Goal: Transaction & Acquisition: Purchase product/service

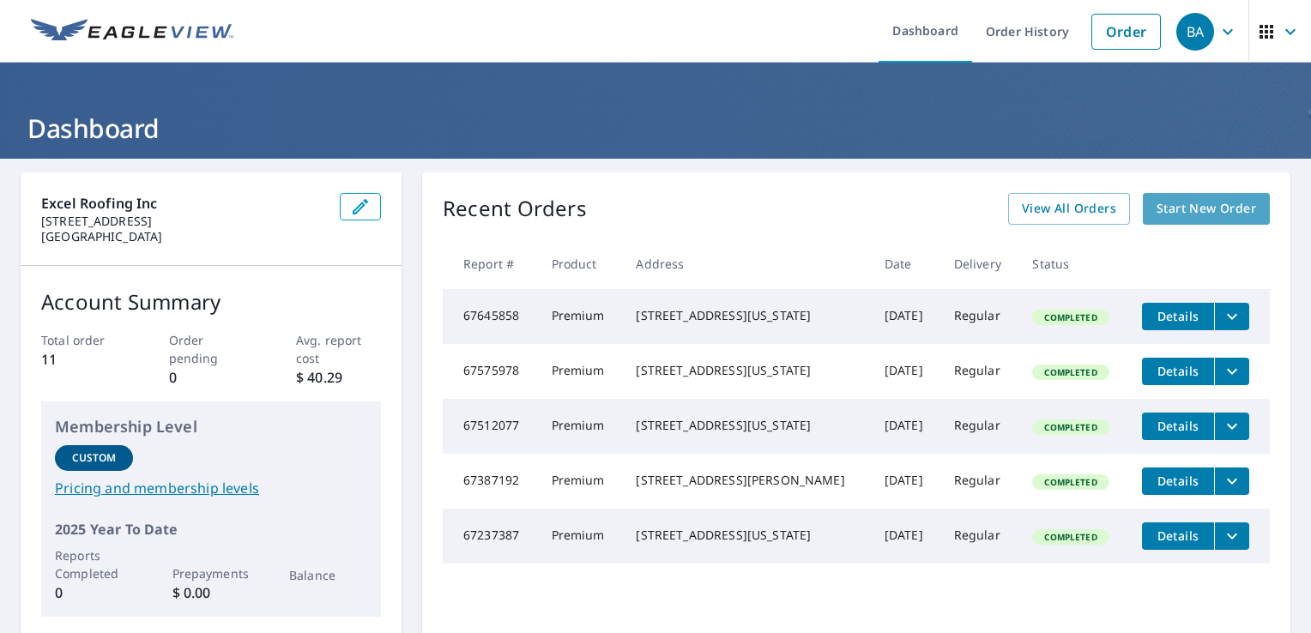
click at [1180, 216] on span "Start New Order" at bounding box center [1206, 208] width 100 height 21
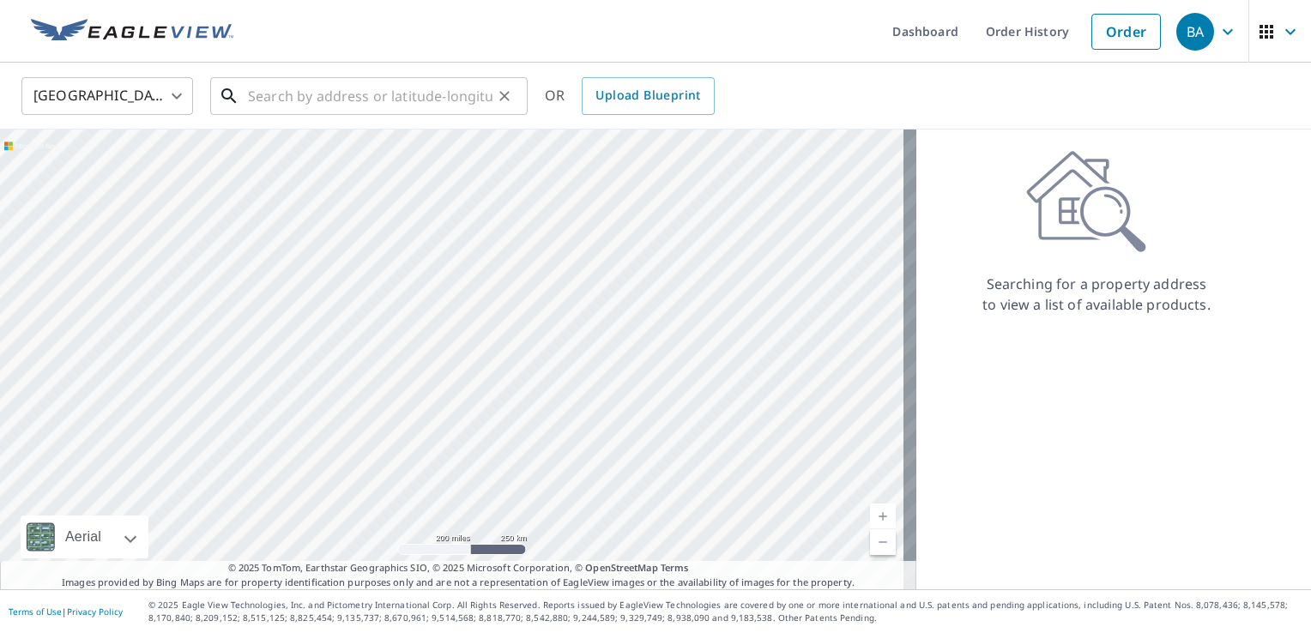
click at [281, 98] on input "text" at bounding box center [370, 96] width 245 height 48
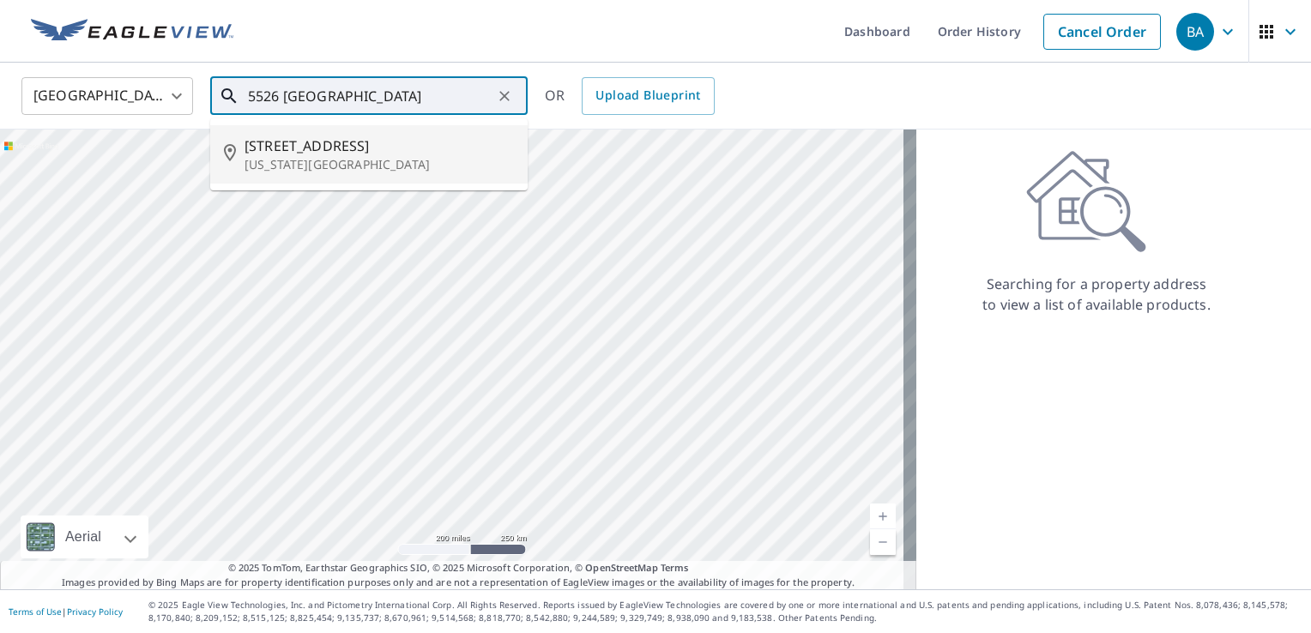
click at [269, 161] on p "[US_STATE][GEOGRAPHIC_DATA]" at bounding box center [379, 164] width 269 height 17
type input "[STREET_ADDRESS][US_STATE]"
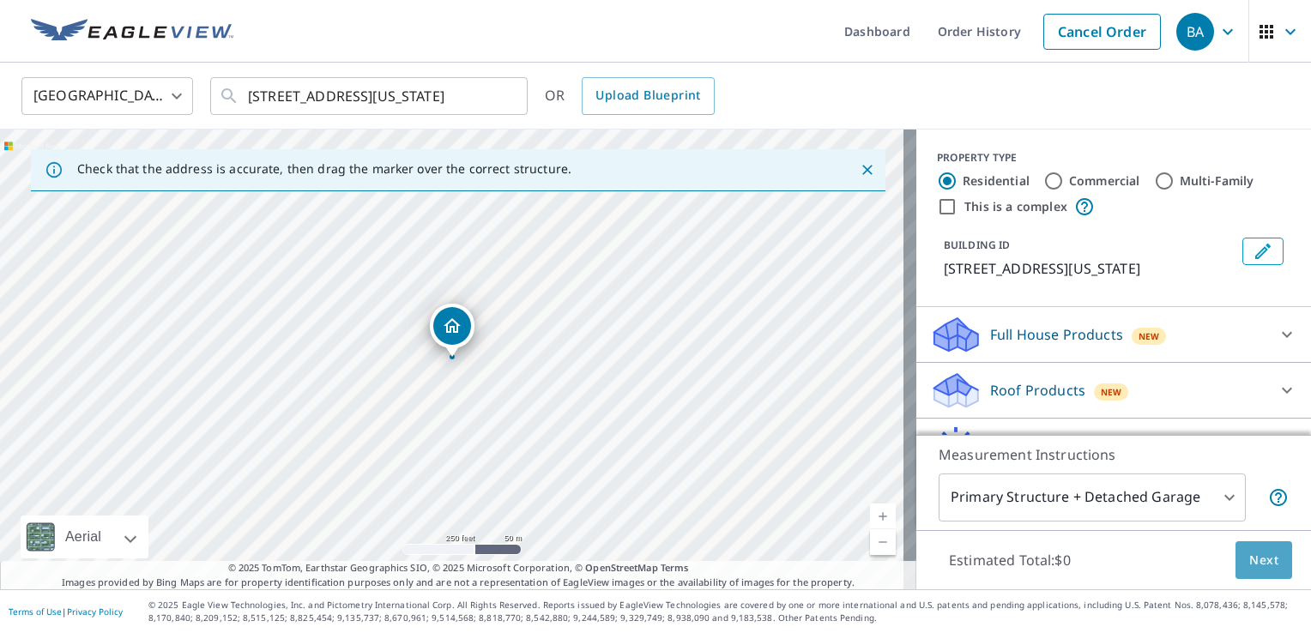
click at [1261, 554] on span "Next" at bounding box center [1263, 560] width 29 height 21
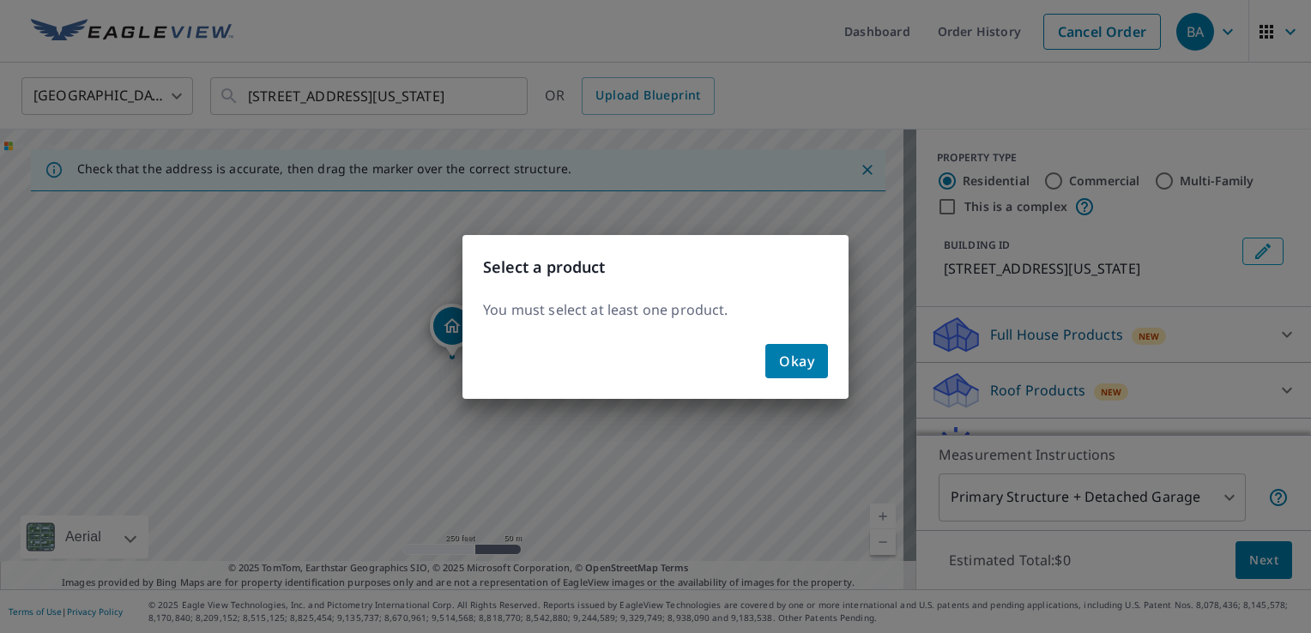
click at [794, 365] on span "Okay" at bounding box center [796, 361] width 35 height 24
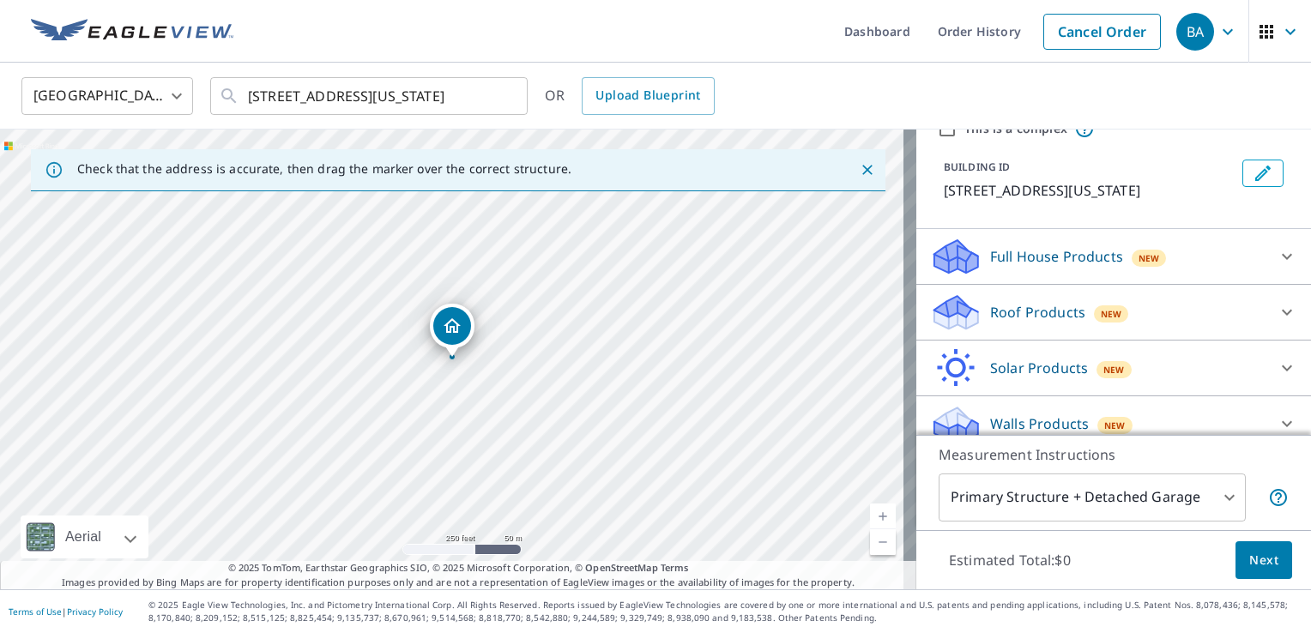
scroll to position [114, 0]
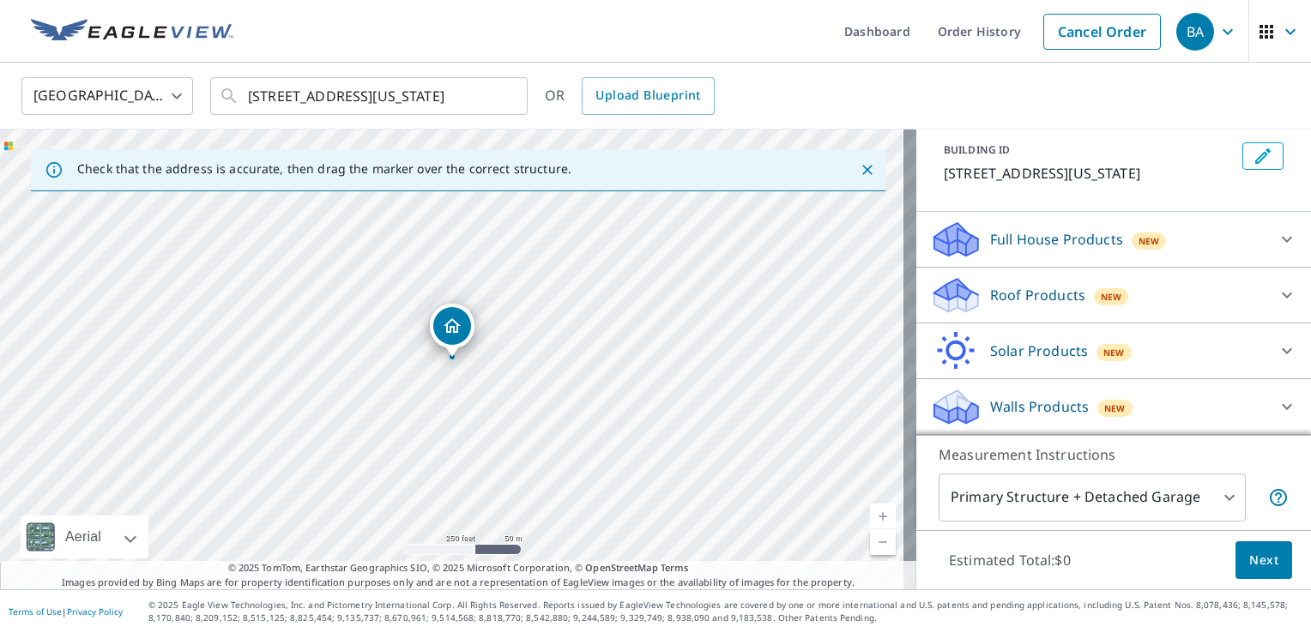
click at [1008, 302] on p "Roof Products" at bounding box center [1037, 295] width 95 height 21
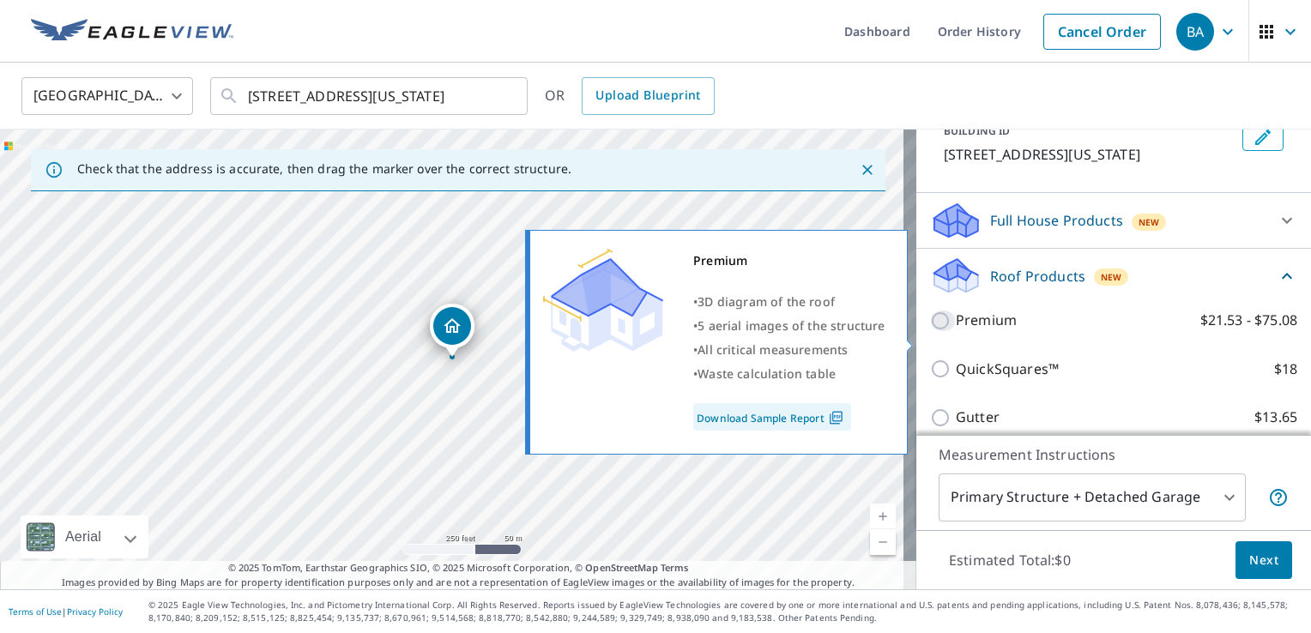
click at [930, 331] on input "Premium $21.53 - $75.08" at bounding box center [943, 321] width 26 height 21
checkbox input "true"
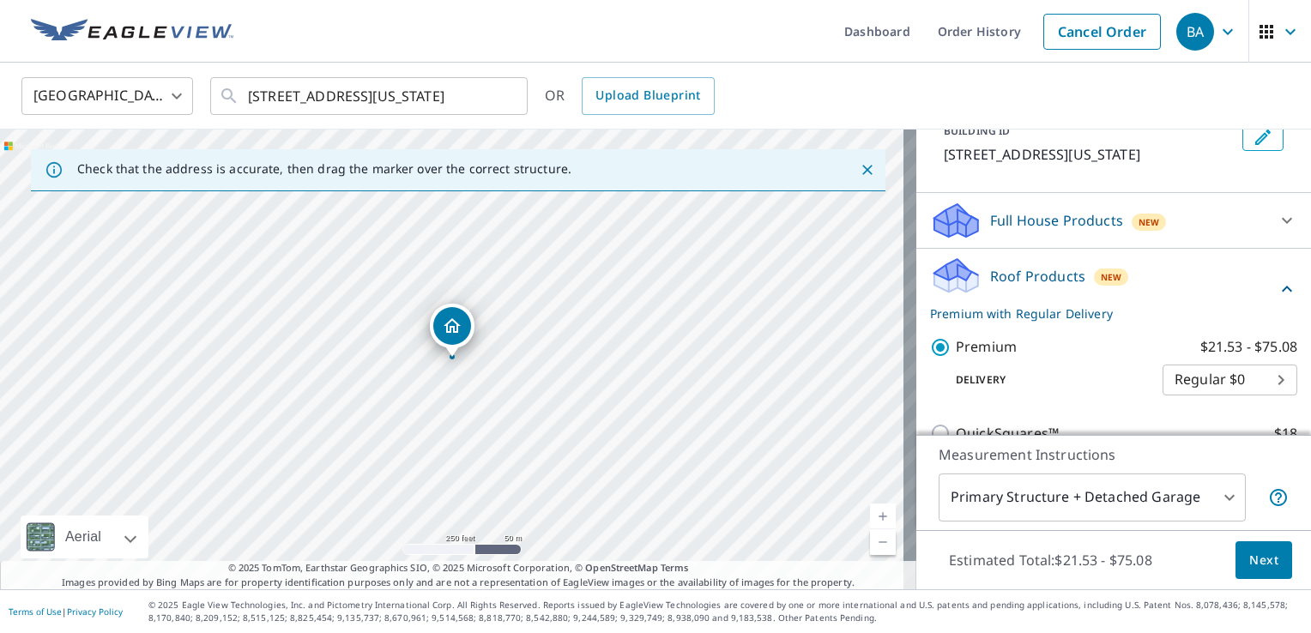
click at [1254, 563] on span "Next" at bounding box center [1263, 560] width 29 height 21
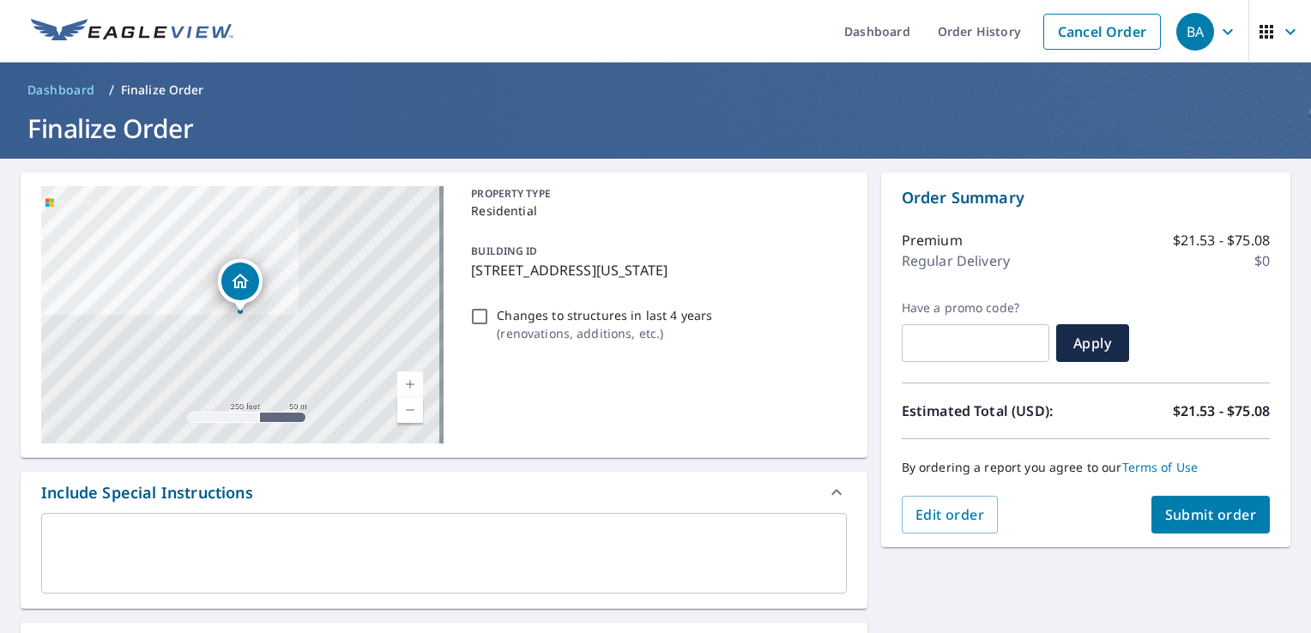
click at [1233, 505] on span "Submit order" at bounding box center [1211, 514] width 92 height 19
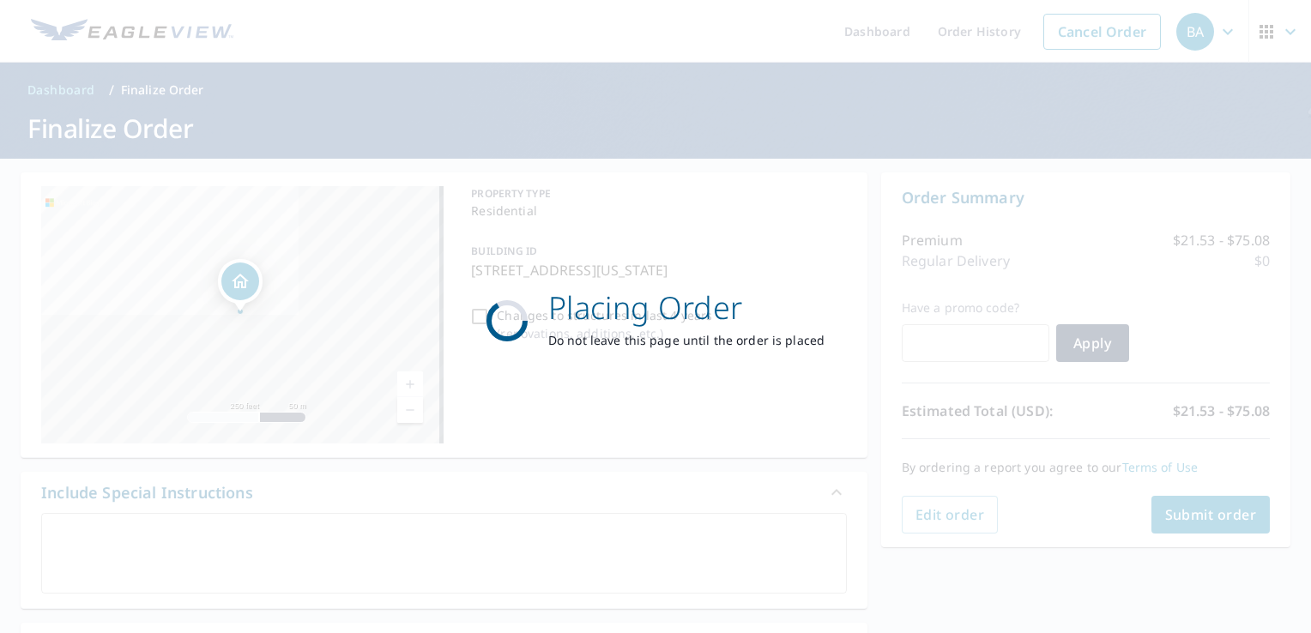
checkbox input "true"
